Goal: Navigation & Orientation: Find specific page/section

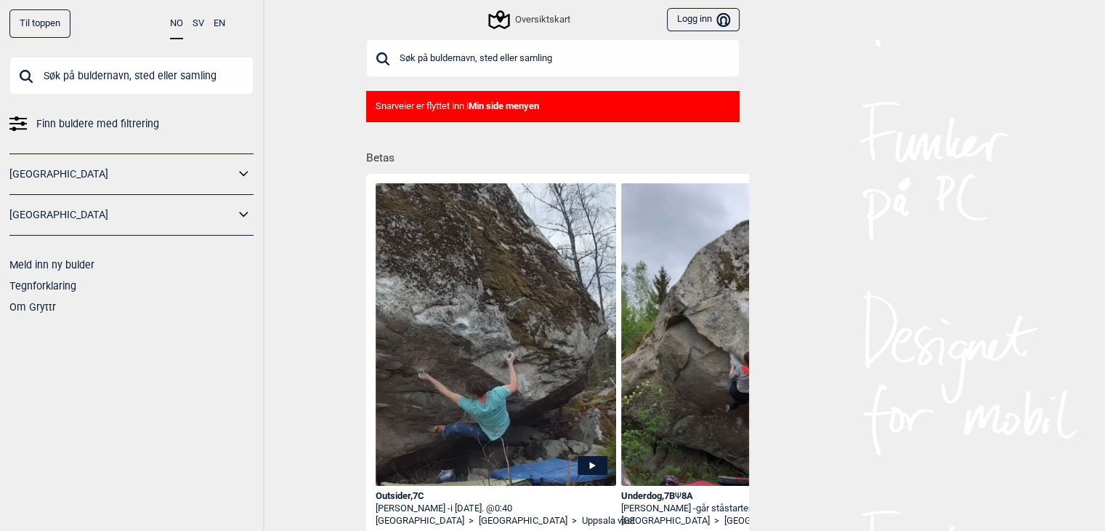
click at [240, 170] on icon at bounding box center [244, 174] width 19 height 21
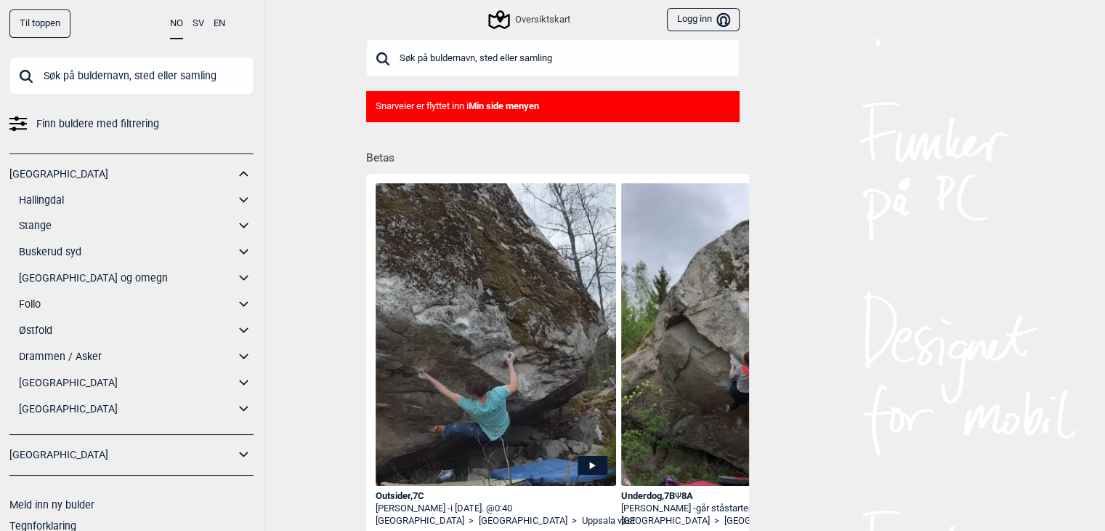
click at [235, 274] on icon at bounding box center [244, 277] width 19 height 21
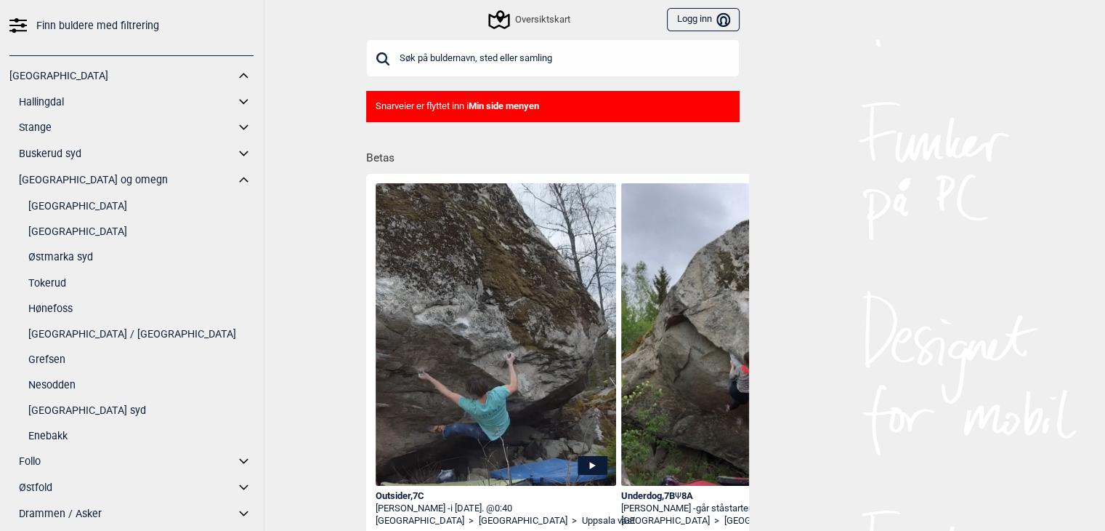
scroll to position [96, 0]
click at [76, 209] on link "[GEOGRAPHIC_DATA]" at bounding box center [140, 208] width 225 height 21
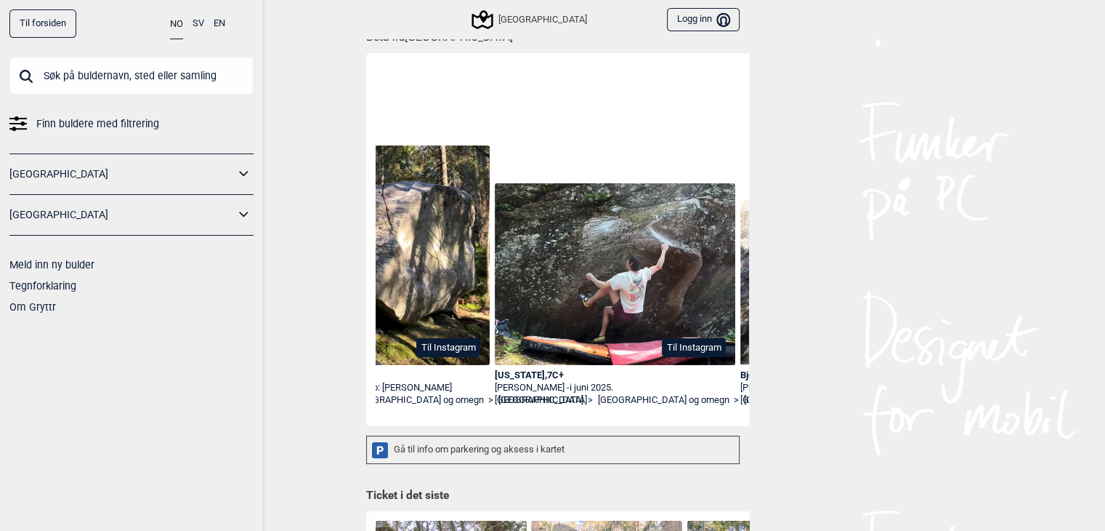
scroll to position [0, 629]
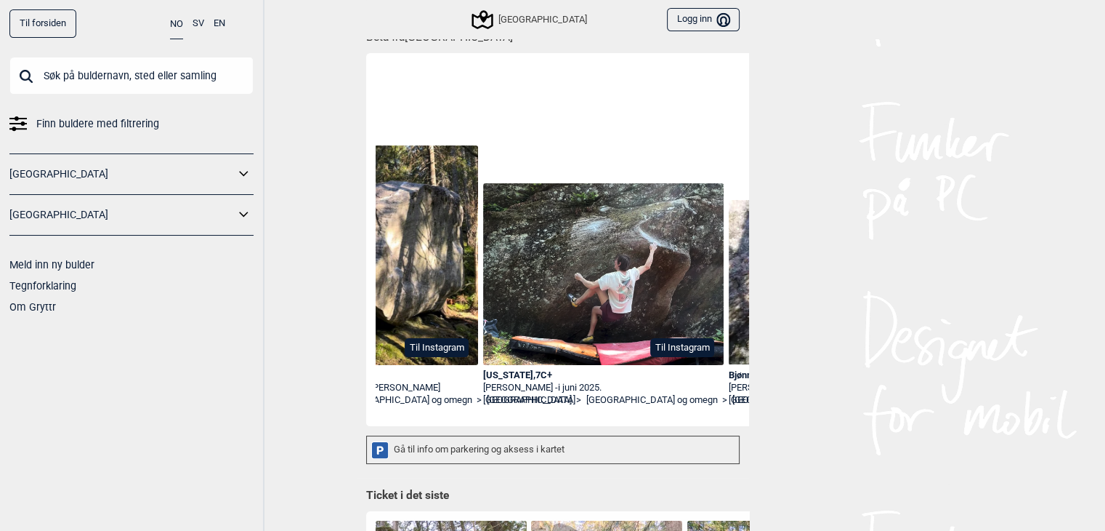
click at [244, 172] on icon at bounding box center [244, 174] width 19 height 21
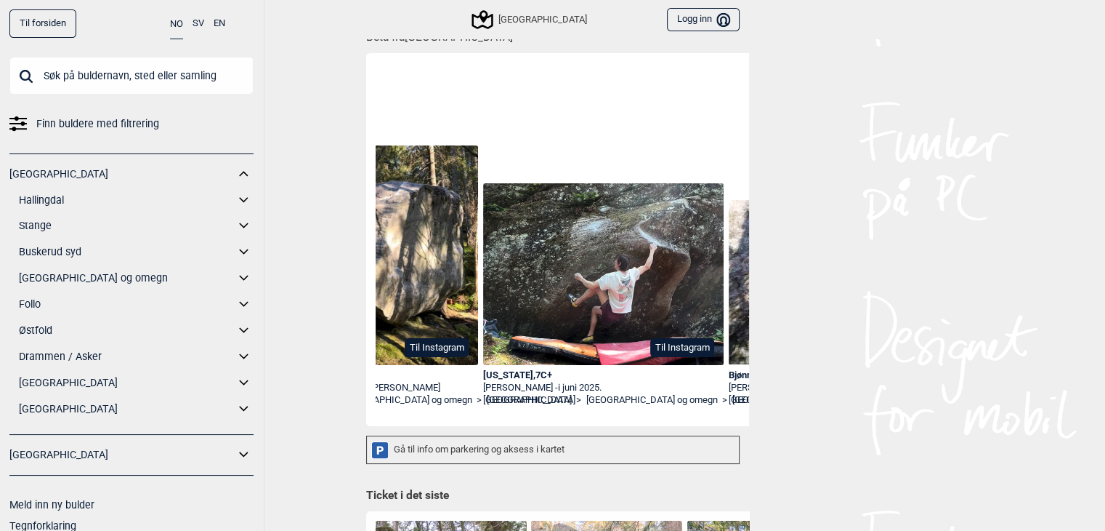
click at [235, 228] on icon at bounding box center [244, 225] width 19 height 21
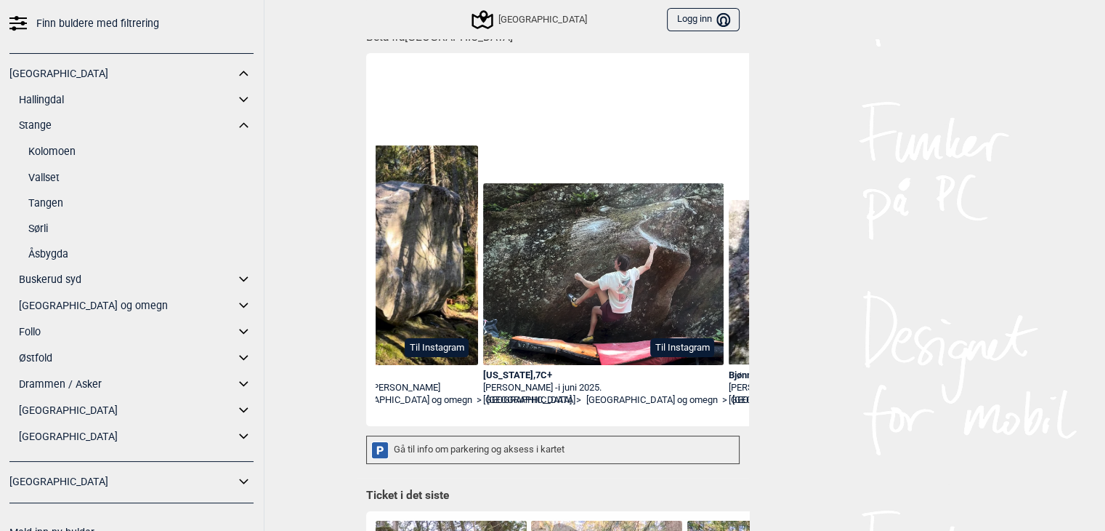
scroll to position [101, 0]
click at [235, 303] on icon at bounding box center [244, 304] width 19 height 21
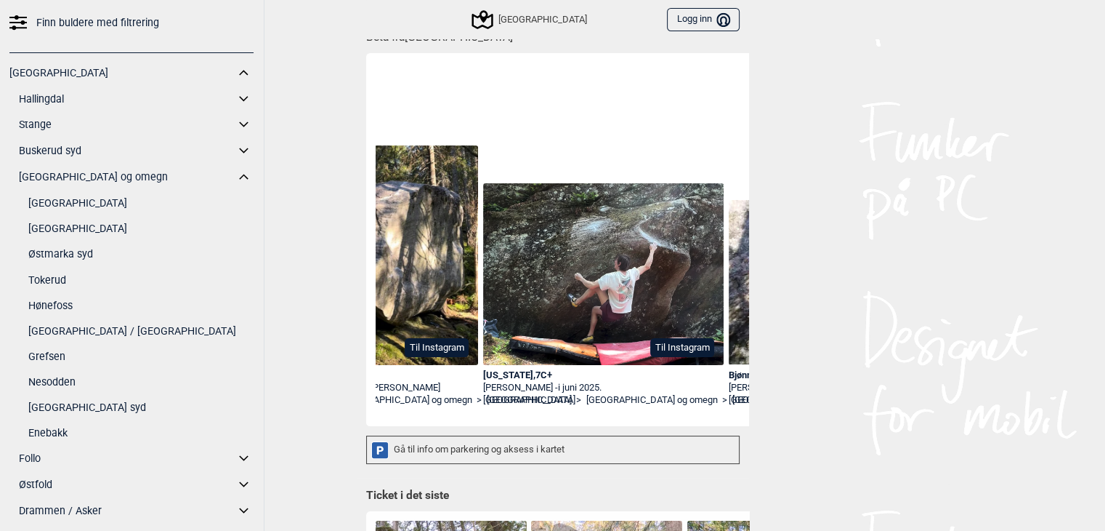
click at [49, 380] on link "Nesodden" at bounding box center [140, 381] width 225 height 21
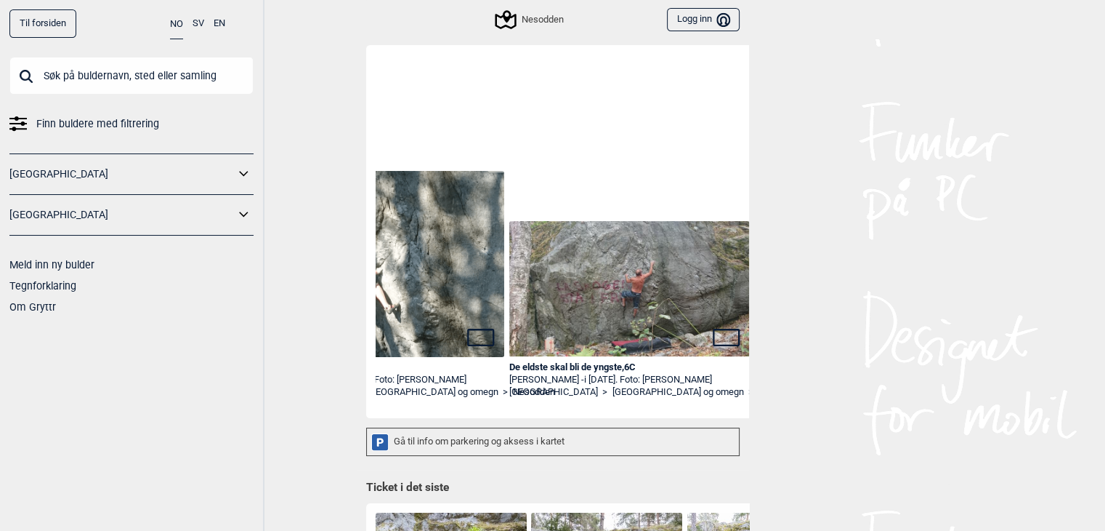
scroll to position [0, 850]
click at [236, 174] on icon at bounding box center [244, 174] width 19 height 21
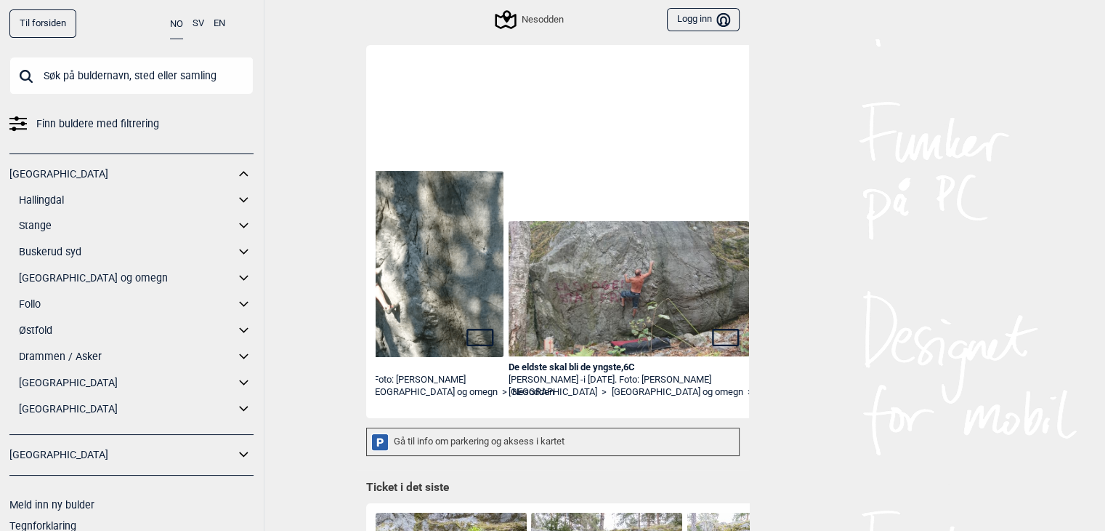
click at [235, 274] on icon at bounding box center [244, 277] width 19 height 21
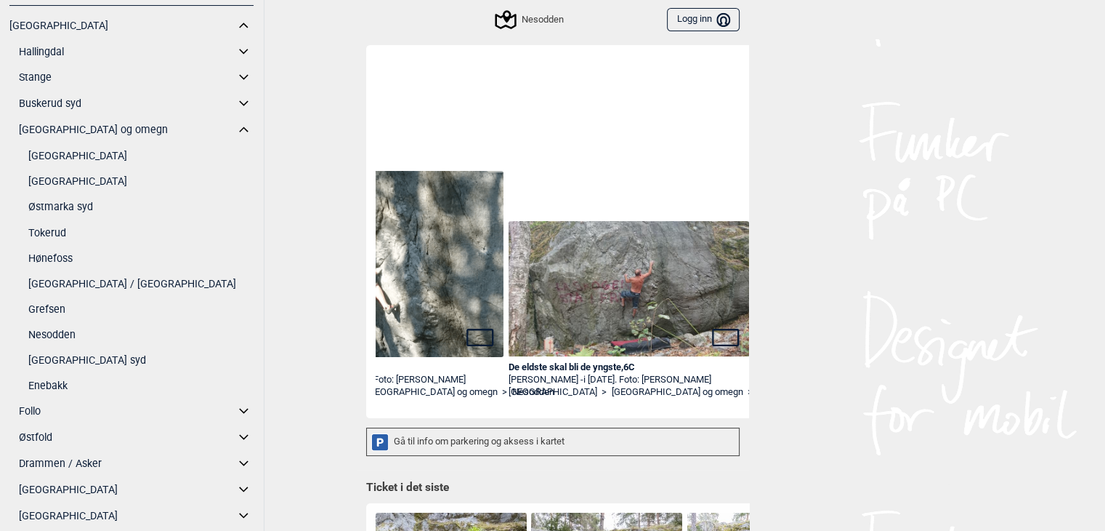
scroll to position [154, 0]
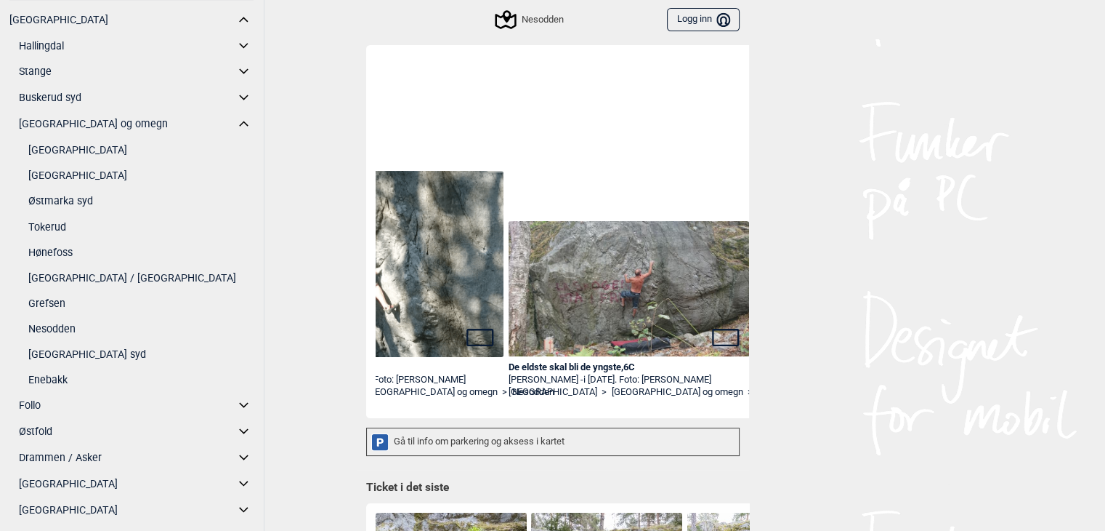
click at [84, 95] on link "Buskerud syd" at bounding box center [127, 97] width 216 height 21
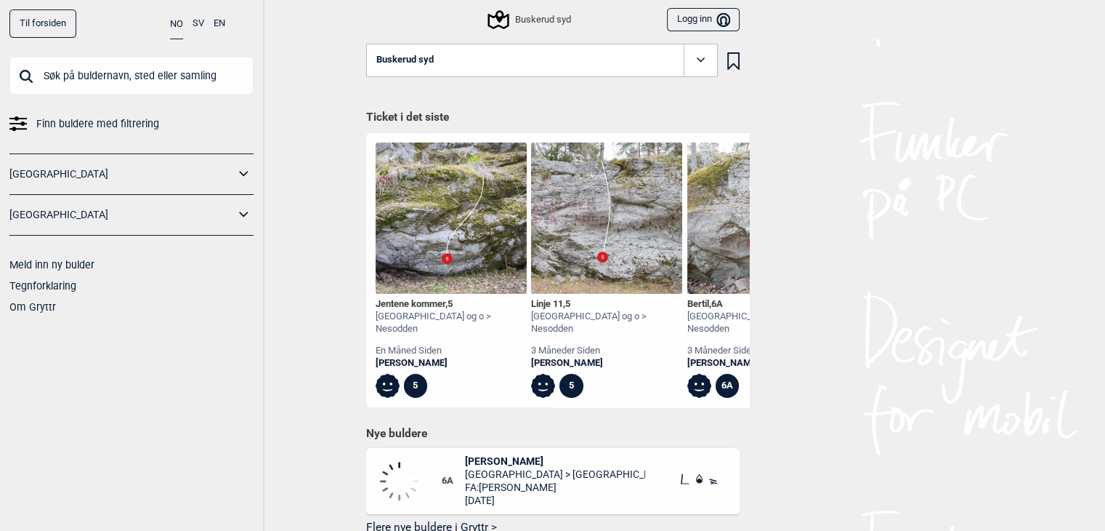
click at [249, 175] on icon at bounding box center [244, 174] width 19 height 21
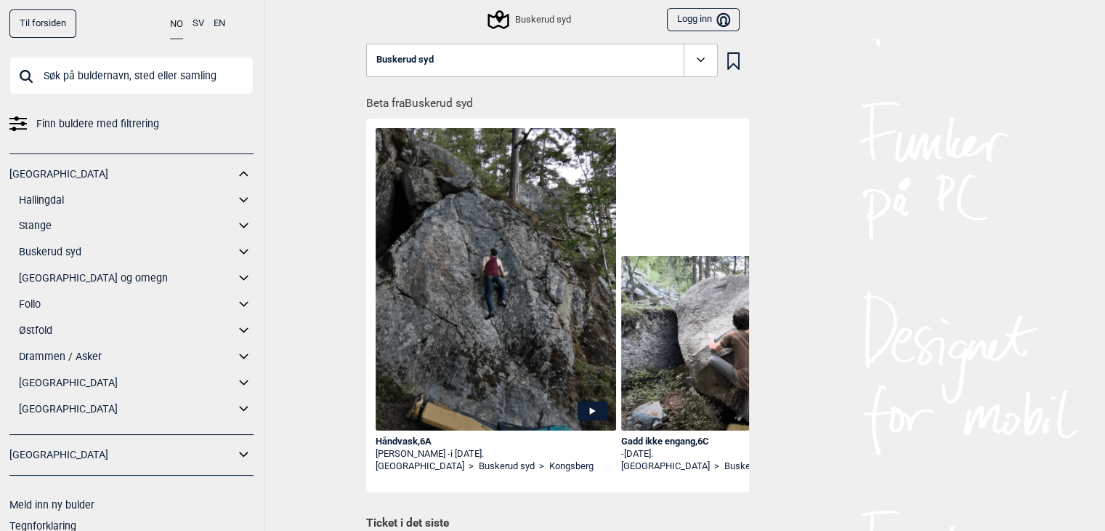
click at [235, 250] on icon at bounding box center [244, 251] width 19 height 21
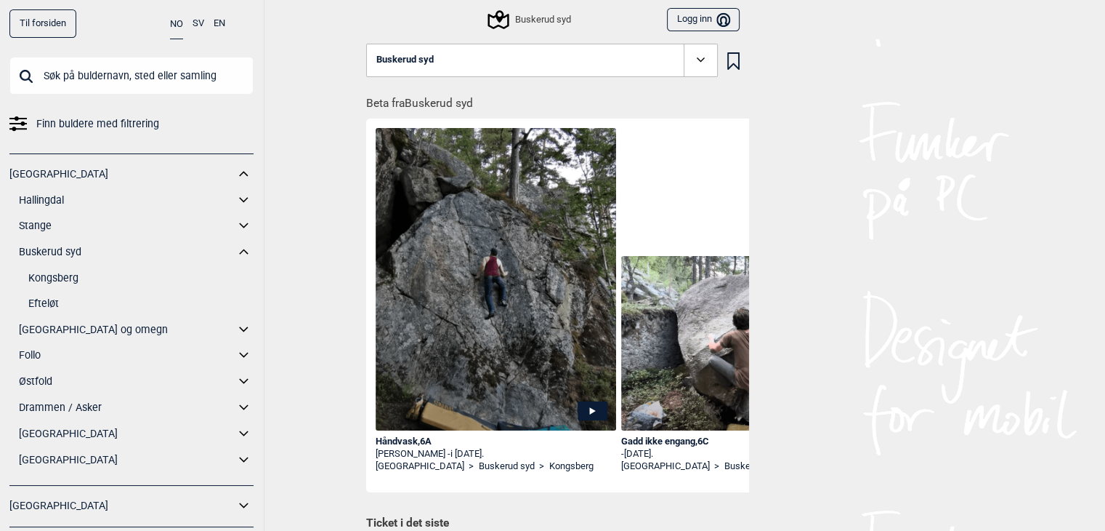
click at [235, 328] on icon at bounding box center [244, 329] width 19 height 21
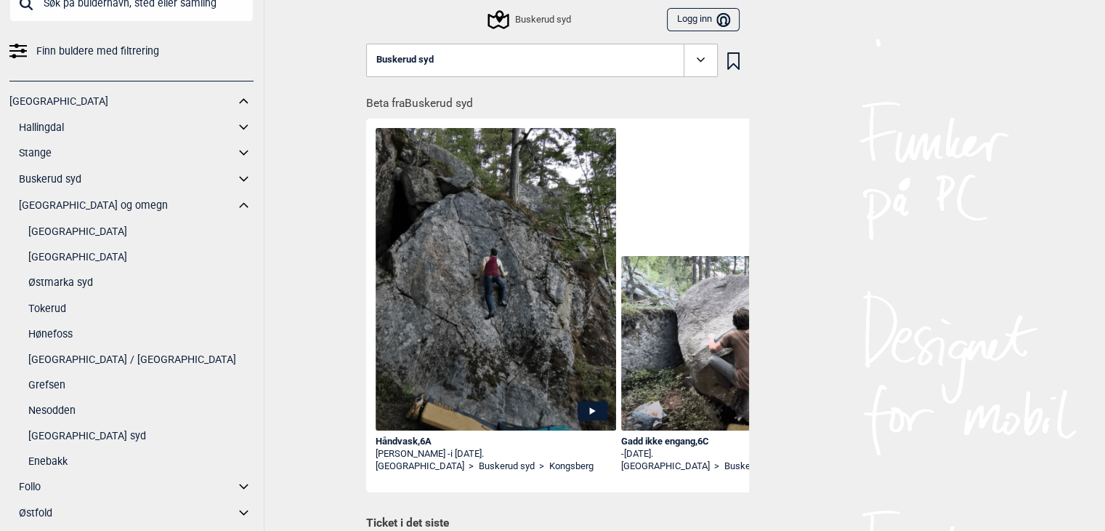
scroll to position [81, 0]
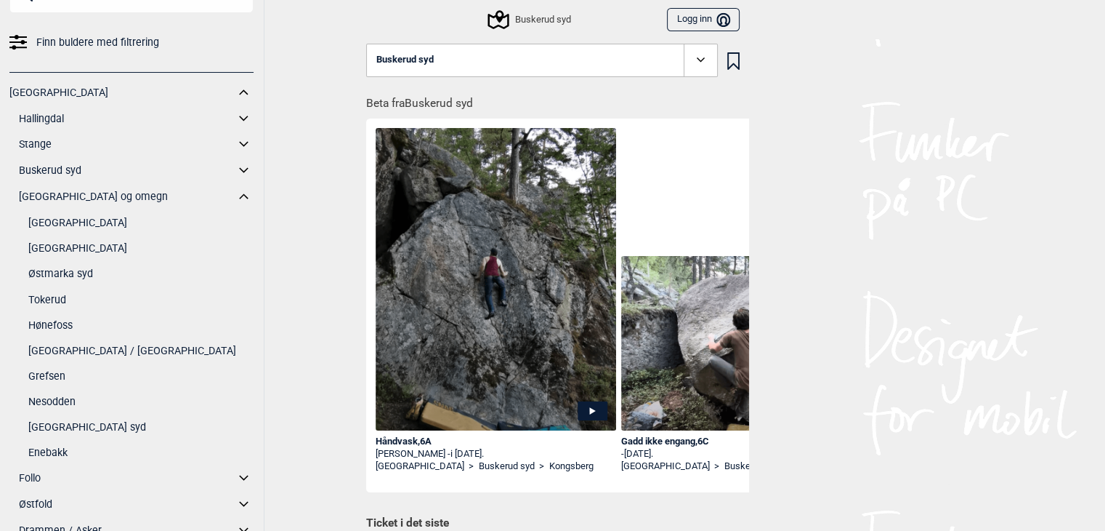
click at [63, 428] on link "[GEOGRAPHIC_DATA] syd" at bounding box center [140, 426] width 225 height 21
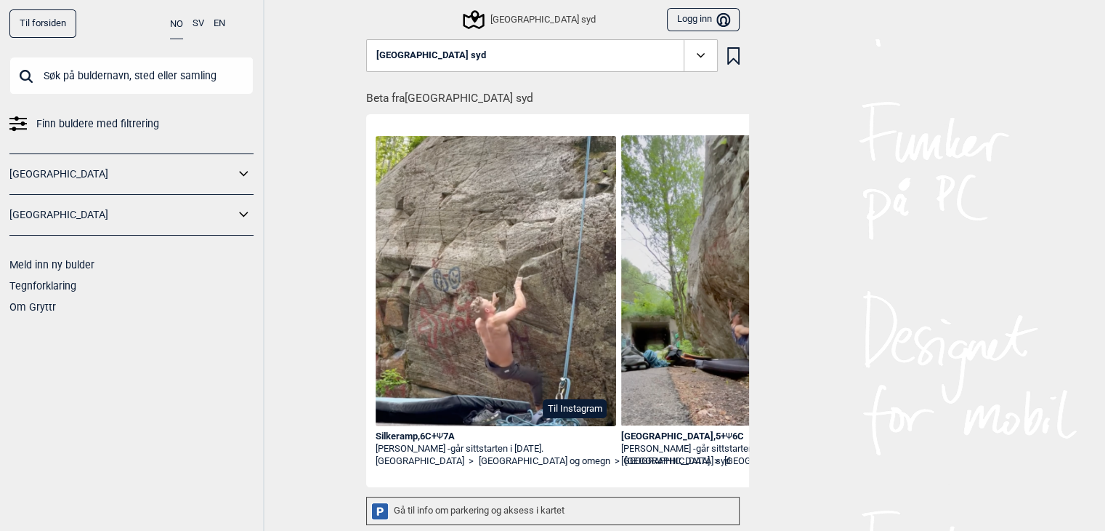
click at [244, 176] on icon at bounding box center [244, 174] width 19 height 21
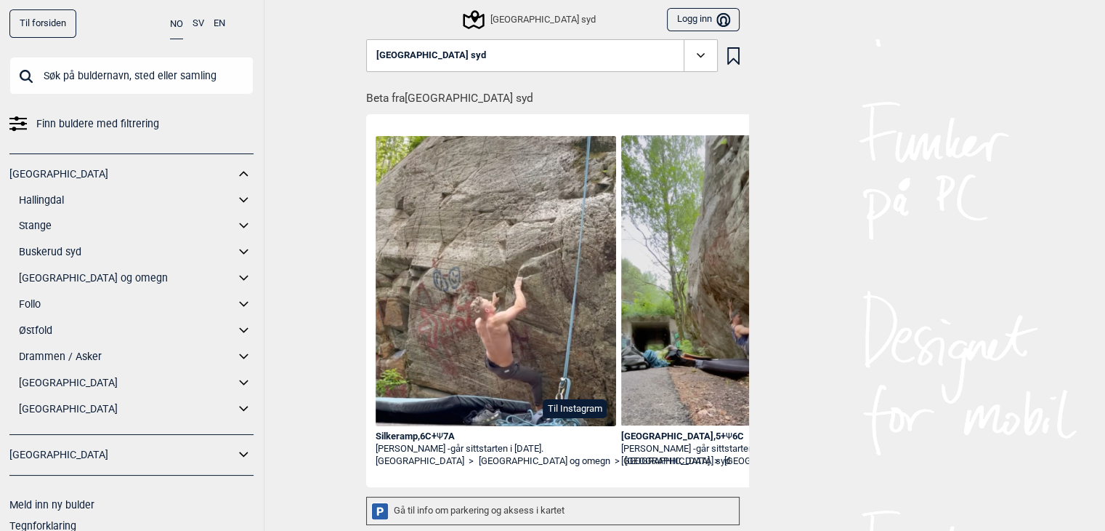
click at [235, 281] on icon at bounding box center [244, 277] width 19 height 21
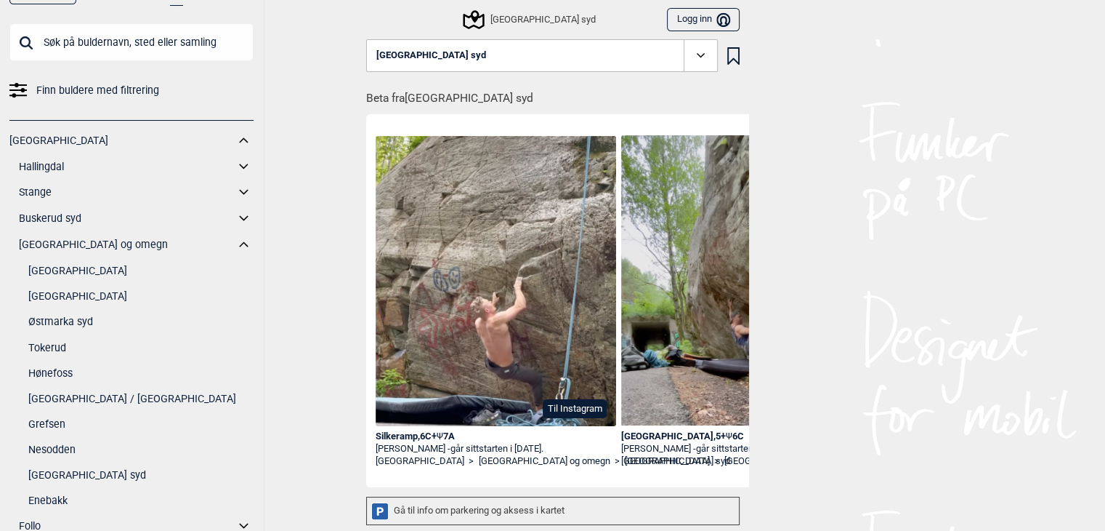
scroll to position [38, 0]
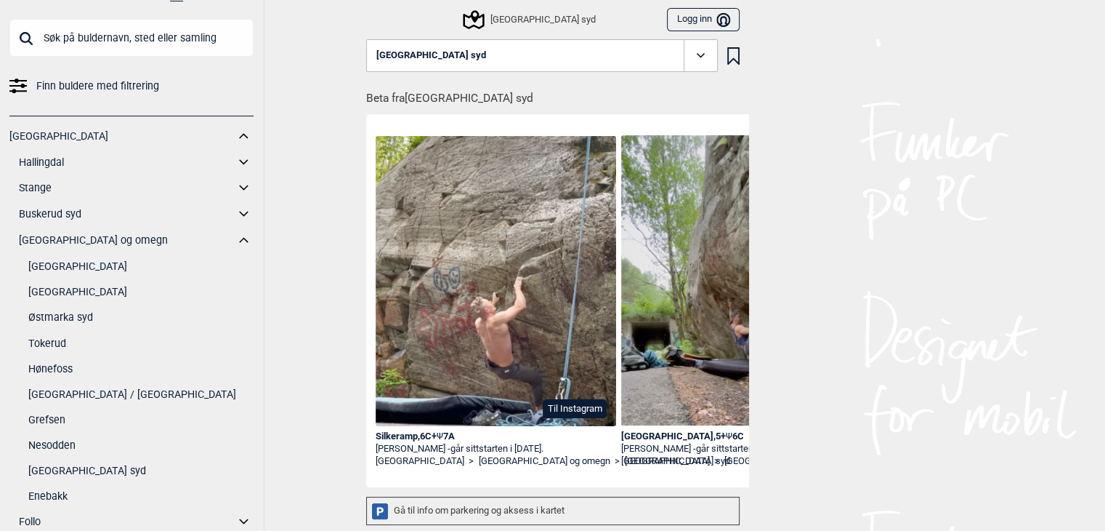
click at [64, 314] on link "Østmarka syd" at bounding box center [140, 317] width 225 height 21
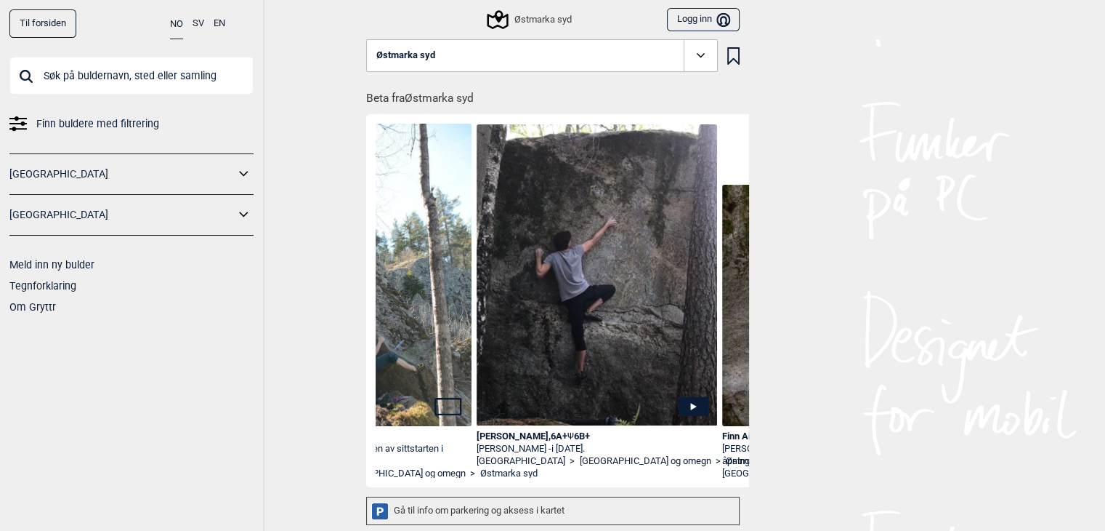
scroll to position [0, 3101]
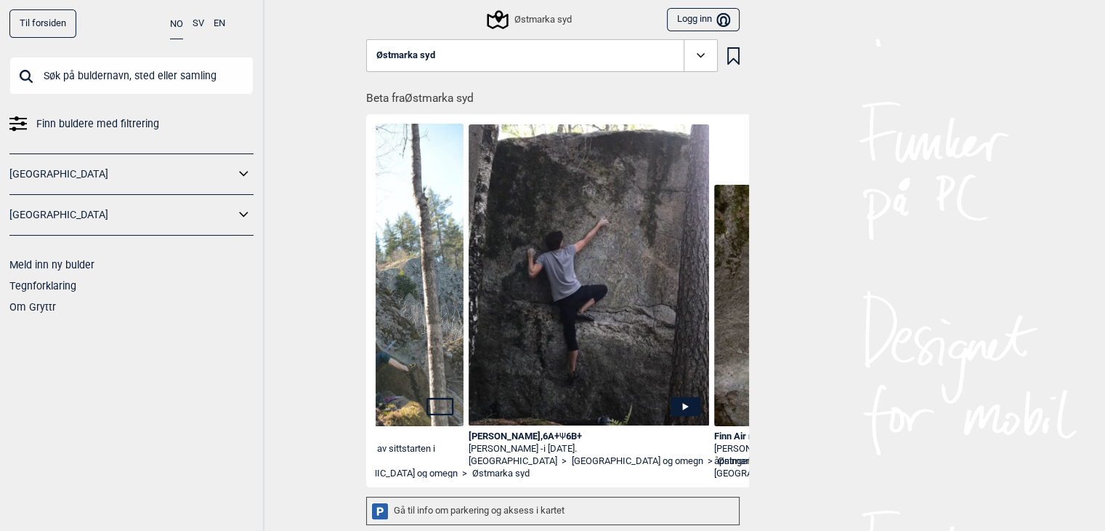
click at [520, 15] on div "Østmarka syd" at bounding box center [530, 19] width 82 height 17
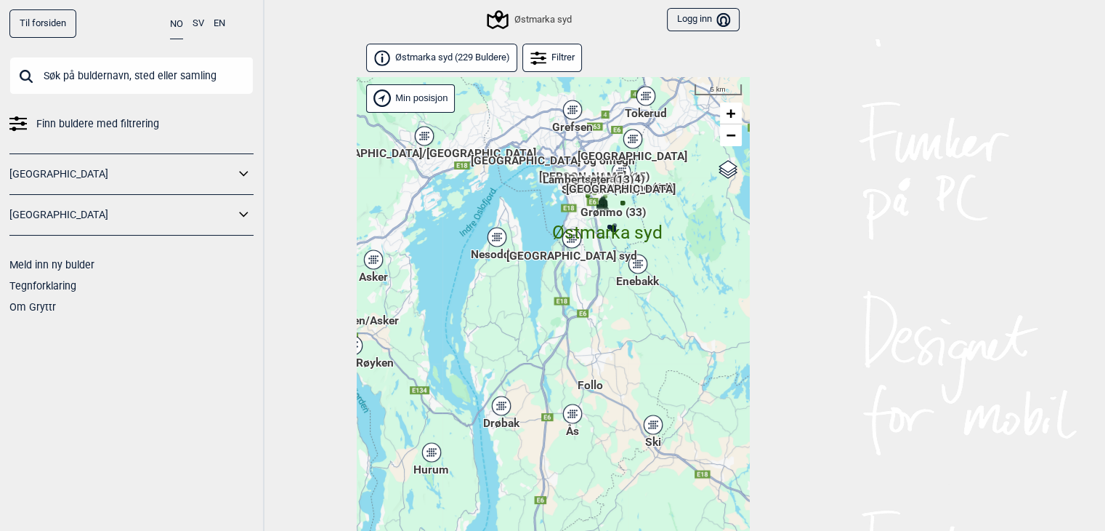
click at [633, 142] on div "[GEOGRAPHIC_DATA]" at bounding box center [633, 138] width 9 height 9
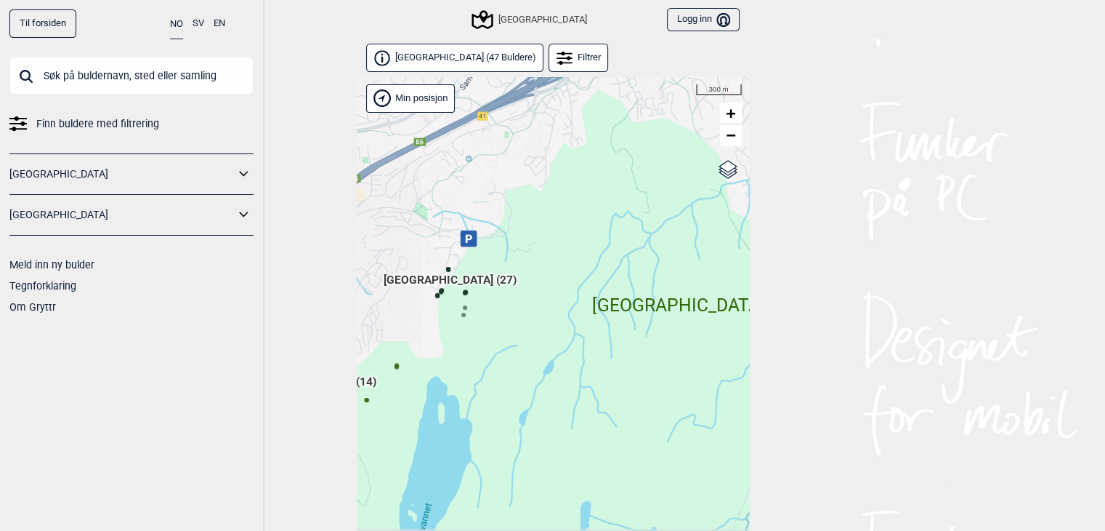
drag, startPoint x: 419, startPoint y: 379, endPoint x: 837, endPoint y: 134, distance: 484.0
click at [837, 134] on div "Til forsiden NO SV EN Finn buldere med filtrering [GEOGRAPHIC_DATA] [GEOGRAPHIC…" at bounding box center [552, 265] width 1105 height 531
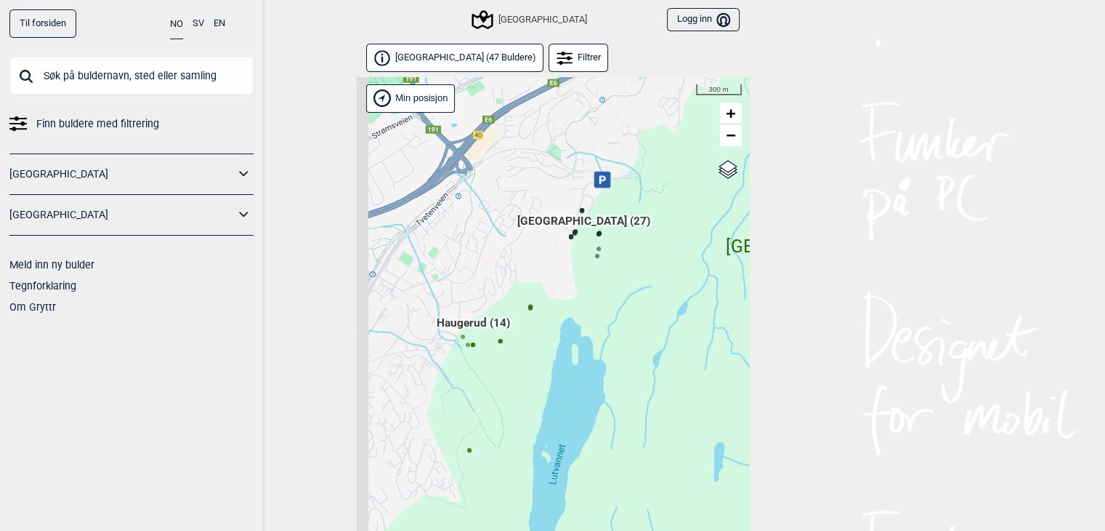
drag, startPoint x: 634, startPoint y: 249, endPoint x: 773, endPoint y: 190, distance: 151.1
click at [773, 190] on div "Til forsiden NO SV EN Finn buldere med filtrering [GEOGRAPHIC_DATA] [GEOGRAPHIC…" at bounding box center [552, 265] width 1105 height 531
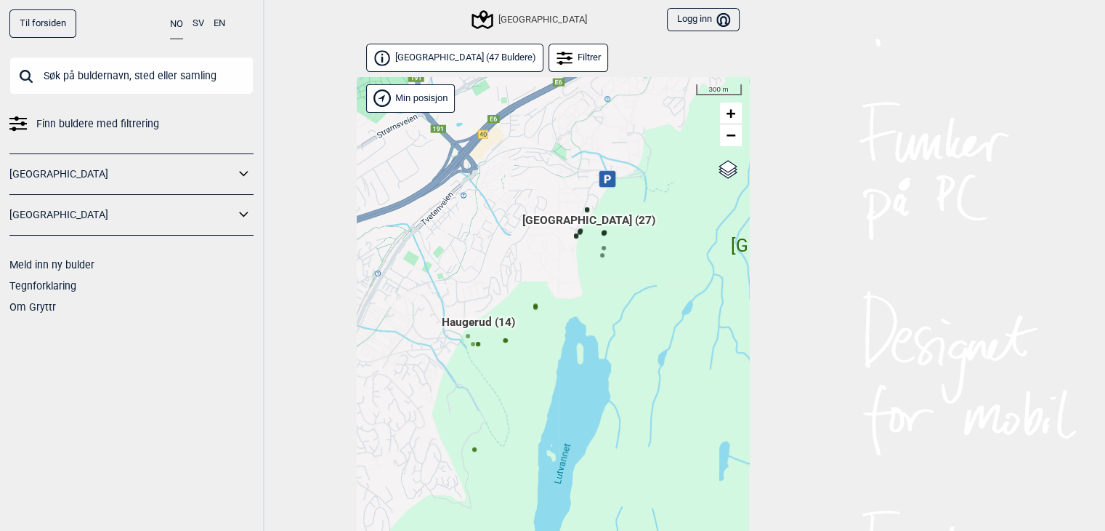
click at [486, 323] on span "Haugerud (14)" at bounding box center [478, 328] width 73 height 28
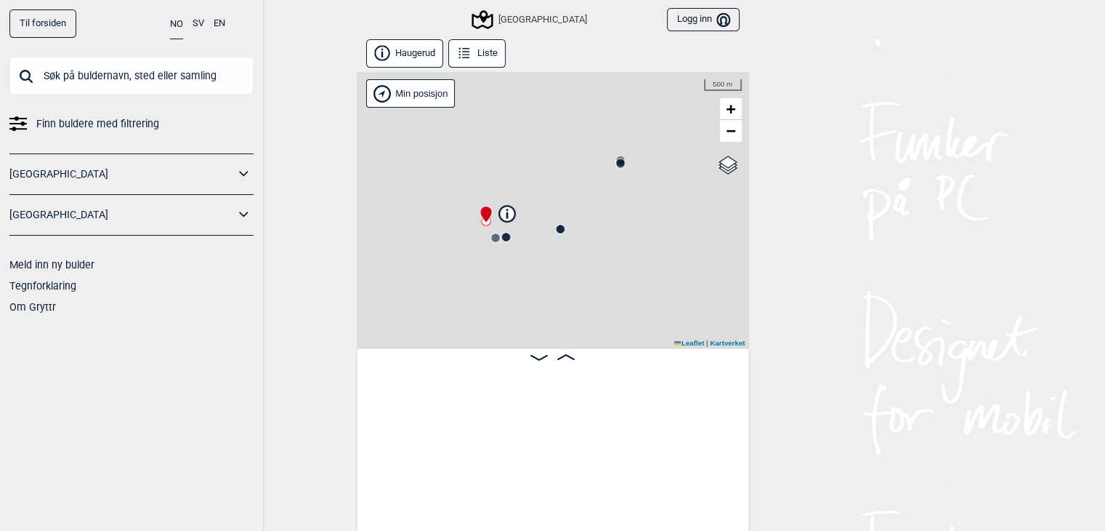
scroll to position [0, 113]
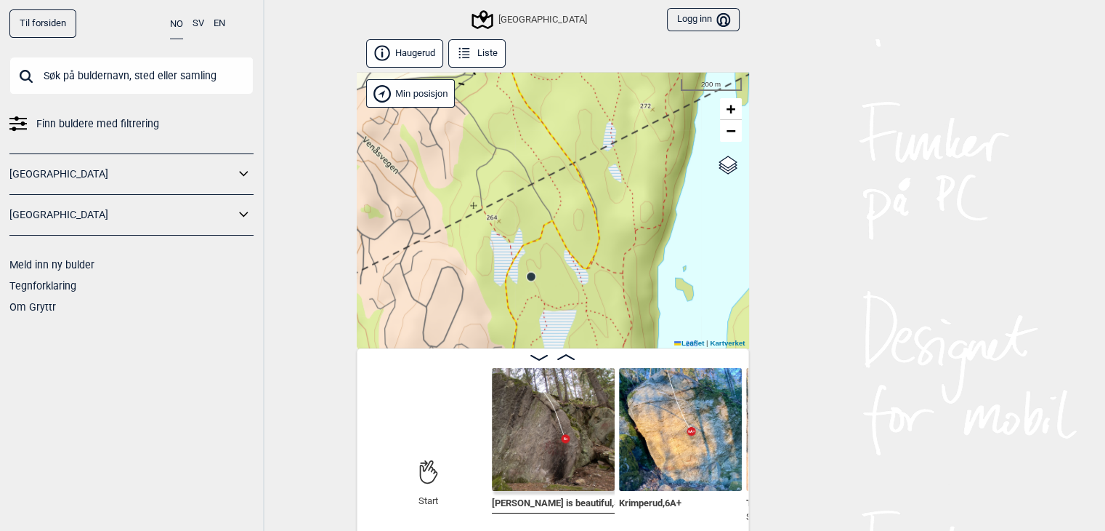
drag, startPoint x: 499, startPoint y: 271, endPoint x: 532, endPoint y: 100, distance: 173.9
click at [532, 100] on div "[GEOGRAPHIC_DATA] Min posisjon 200 m + − Kartverket OpenStreetMap Google satell…" at bounding box center [553, 210] width 392 height 276
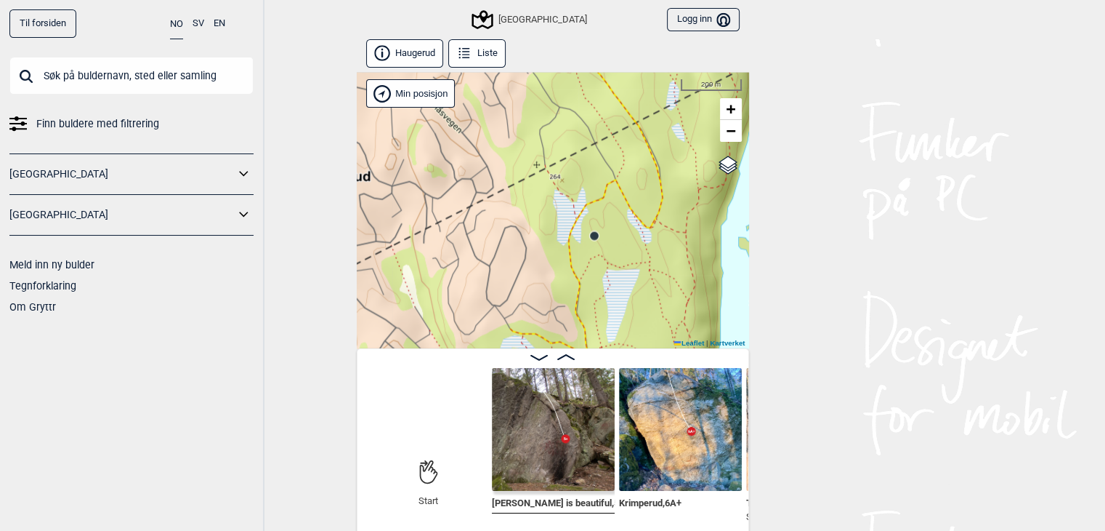
drag, startPoint x: 512, startPoint y: 227, endPoint x: 576, endPoint y: 187, distance: 75.2
click at [576, 187] on div "[GEOGRAPHIC_DATA] Min posisjon 200 m + − Kartverket OpenStreetMap Google satell…" at bounding box center [553, 210] width 392 height 276
click at [589, 235] on icon at bounding box center [595, 236] width 12 height 12
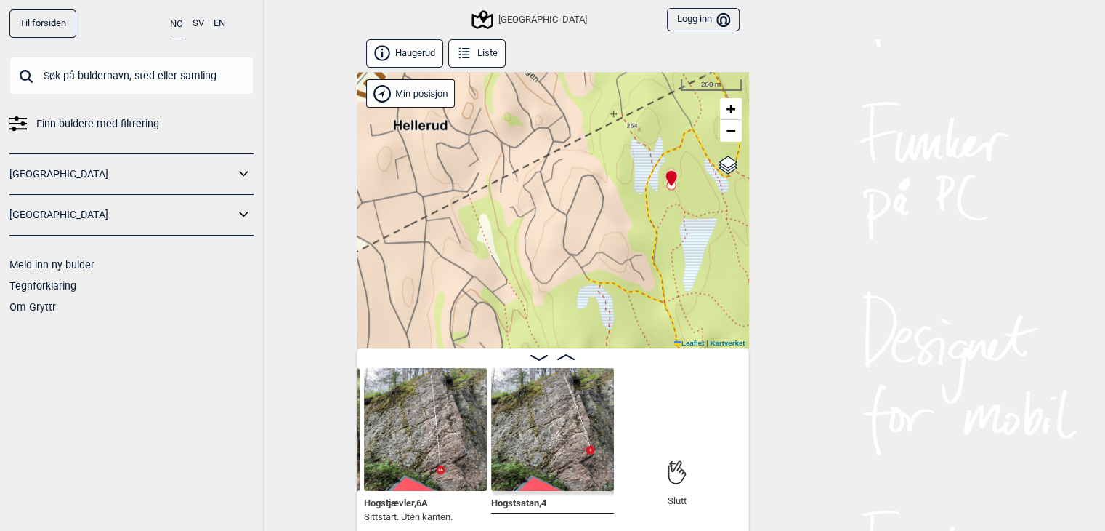
drag, startPoint x: 580, startPoint y: 194, endPoint x: 657, endPoint y: 143, distance: 92.3
click at [657, 143] on div "[GEOGRAPHIC_DATA] Min posisjon 200 m + − Kartverket OpenStreetMap Google satell…" at bounding box center [553, 210] width 392 height 276
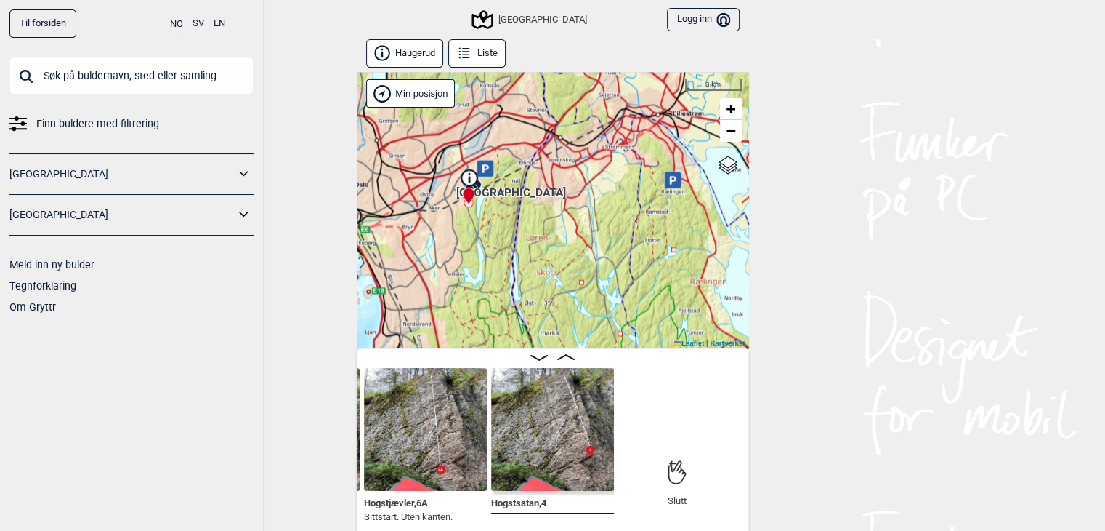
drag, startPoint x: 498, startPoint y: 181, endPoint x: 579, endPoint y: 229, distance: 93.9
click at [579, 229] on div "[GEOGRAPHIC_DATA] Min posisjon 3 km + − Kartverket OpenStreetMap Google satelli…" at bounding box center [553, 210] width 392 height 276
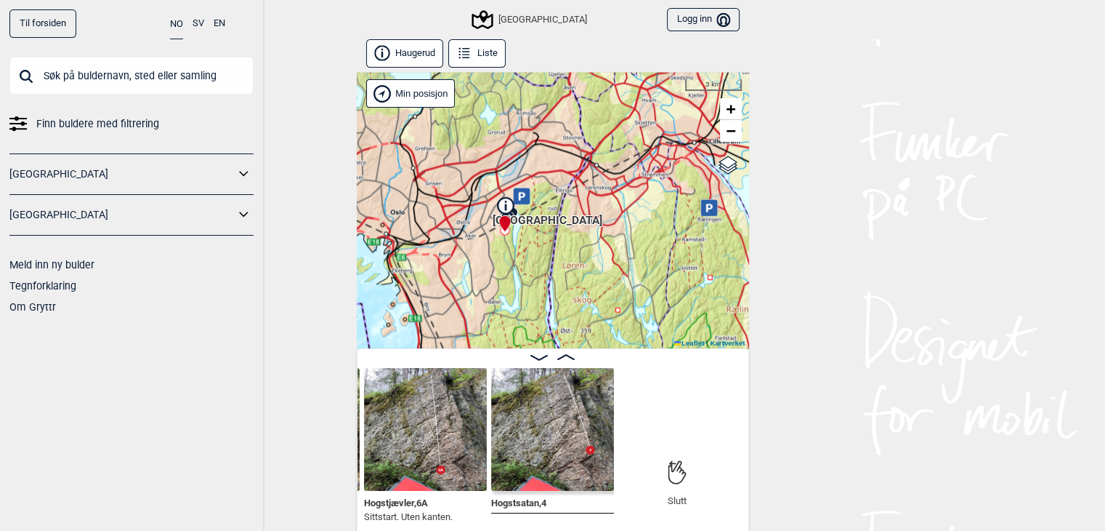
drag, startPoint x: 571, startPoint y: 185, endPoint x: 608, endPoint y: 212, distance: 45.6
click at [608, 212] on div "[GEOGRAPHIC_DATA] Min posisjon 3 km + − Kartverket OpenStreetMap Google satelli…" at bounding box center [553, 210] width 392 height 276
click at [235, 172] on icon at bounding box center [244, 174] width 19 height 21
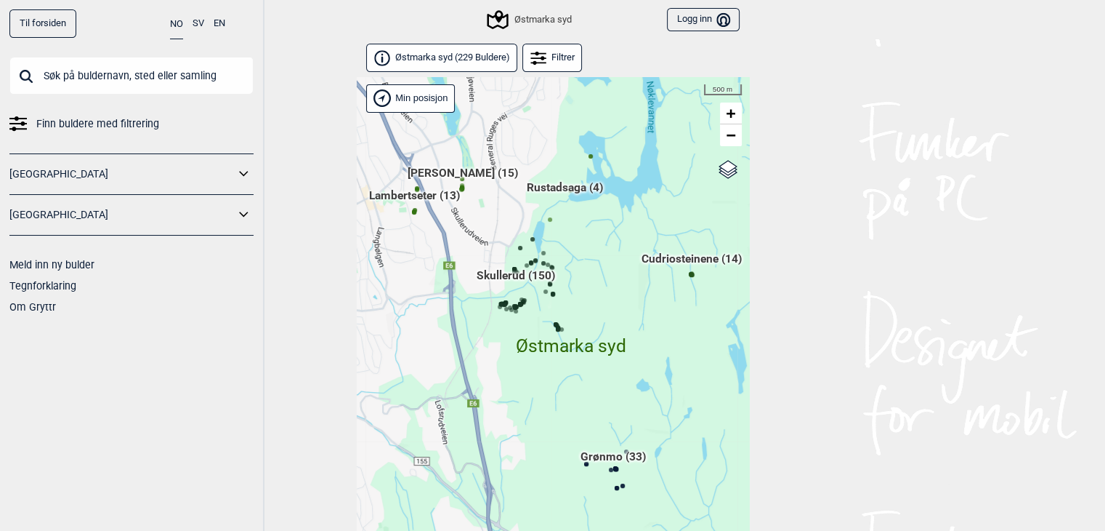
click at [70, 93] on input "text" at bounding box center [131, 76] width 244 height 38
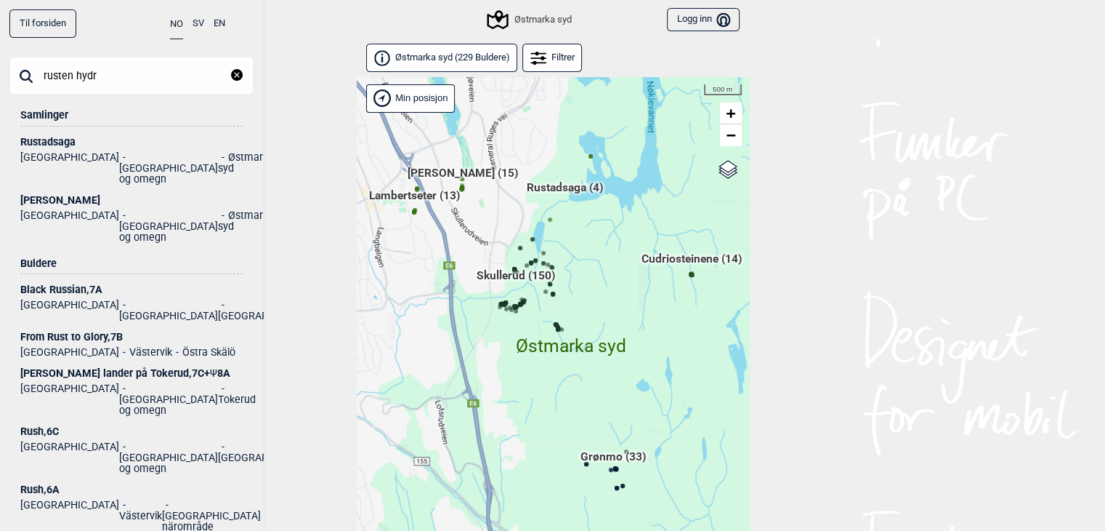
type input "rusten hydr"
